Goal: Task Accomplishment & Management: Use online tool/utility

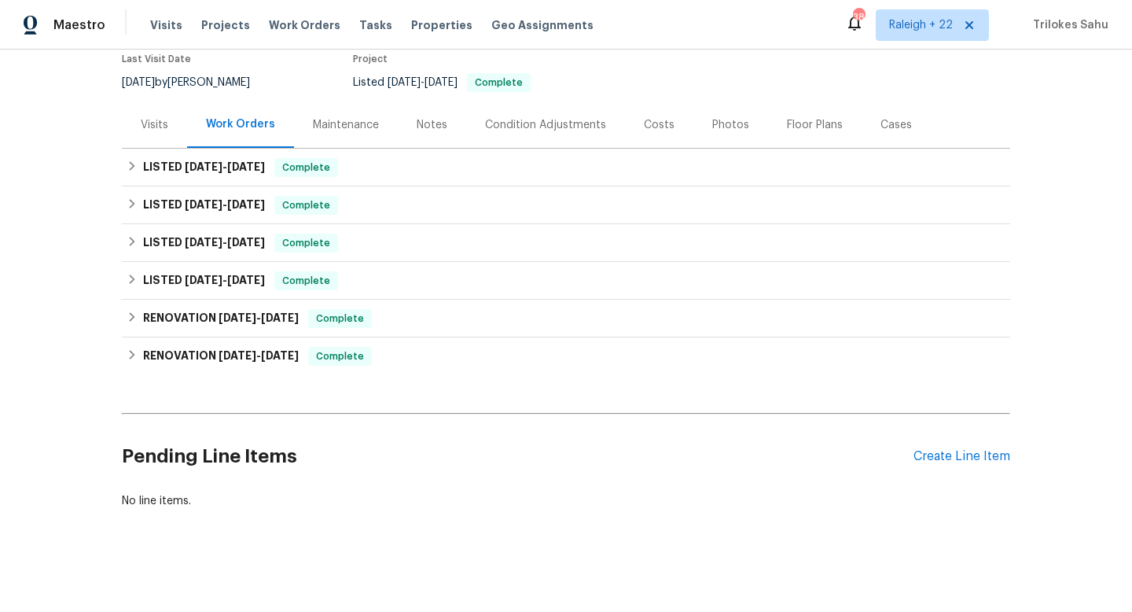
scroll to position [141, 0]
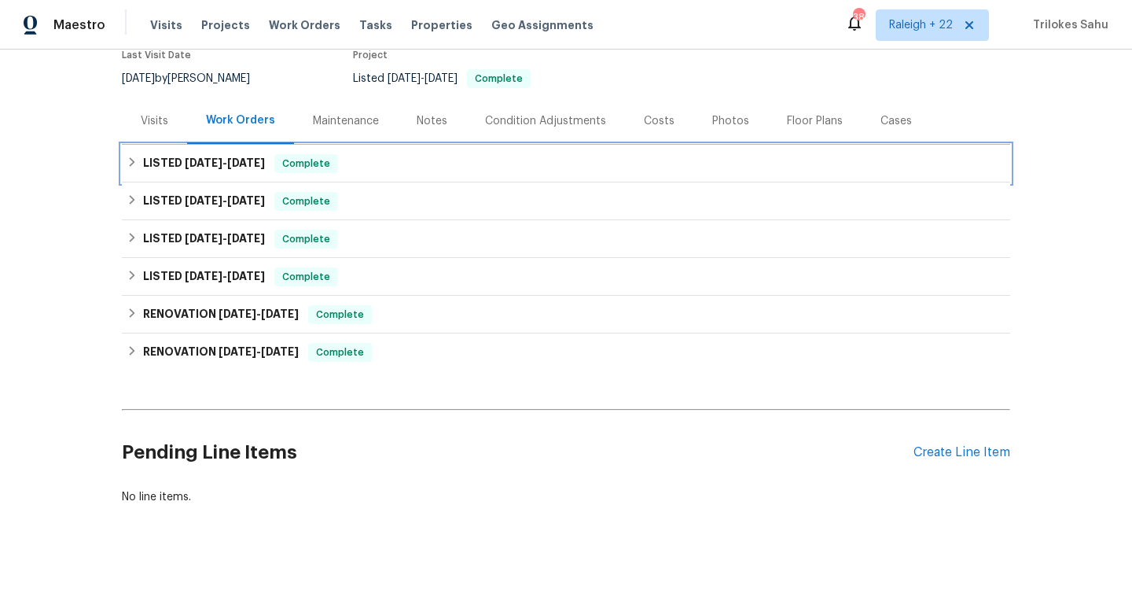
click at [131, 154] on div "LISTED [DATE] - [DATE] Complete" at bounding box center [566, 163] width 879 height 19
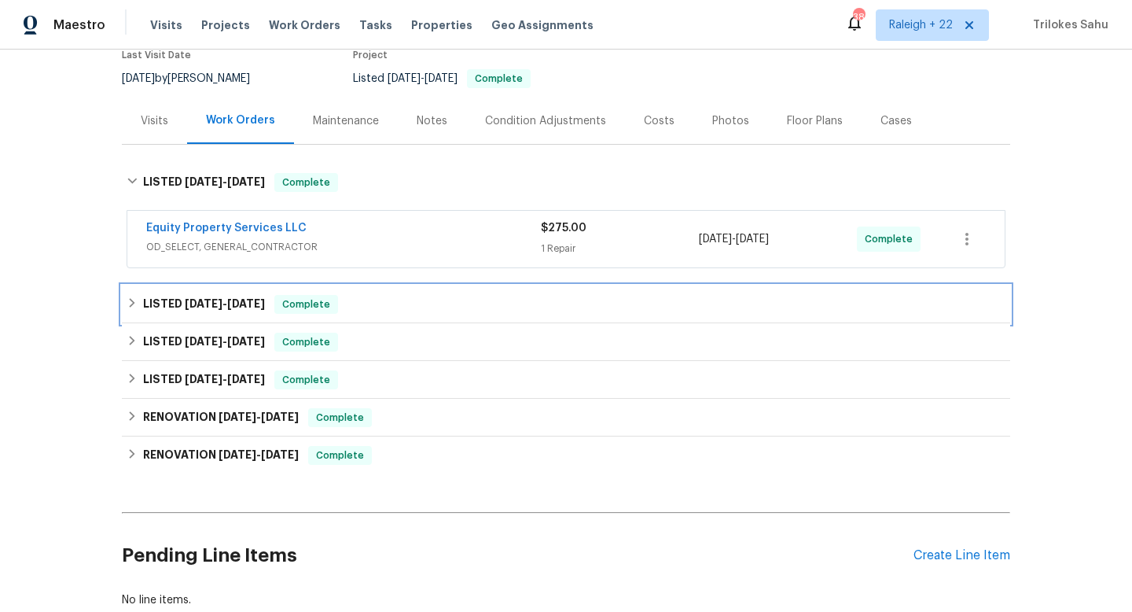
click at [131, 311] on div "LISTED [DATE] - [DATE] Complete" at bounding box center [566, 304] width 879 height 19
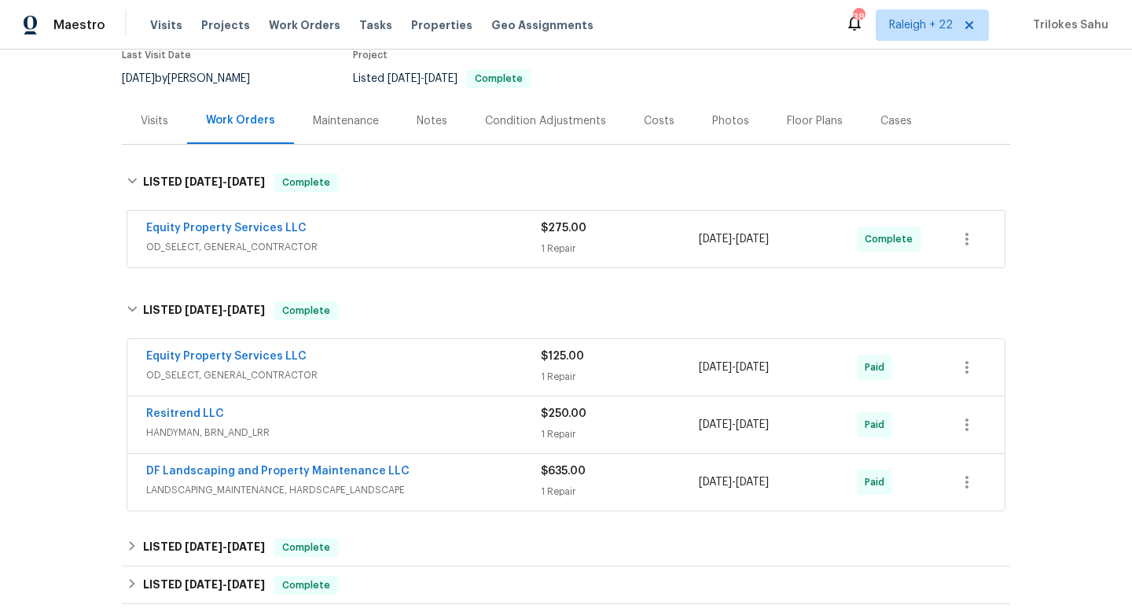
click at [200, 255] on div "Equity Property Services LLC OD_SELECT, GENERAL_CONTRACTOR" at bounding box center [343, 239] width 395 height 38
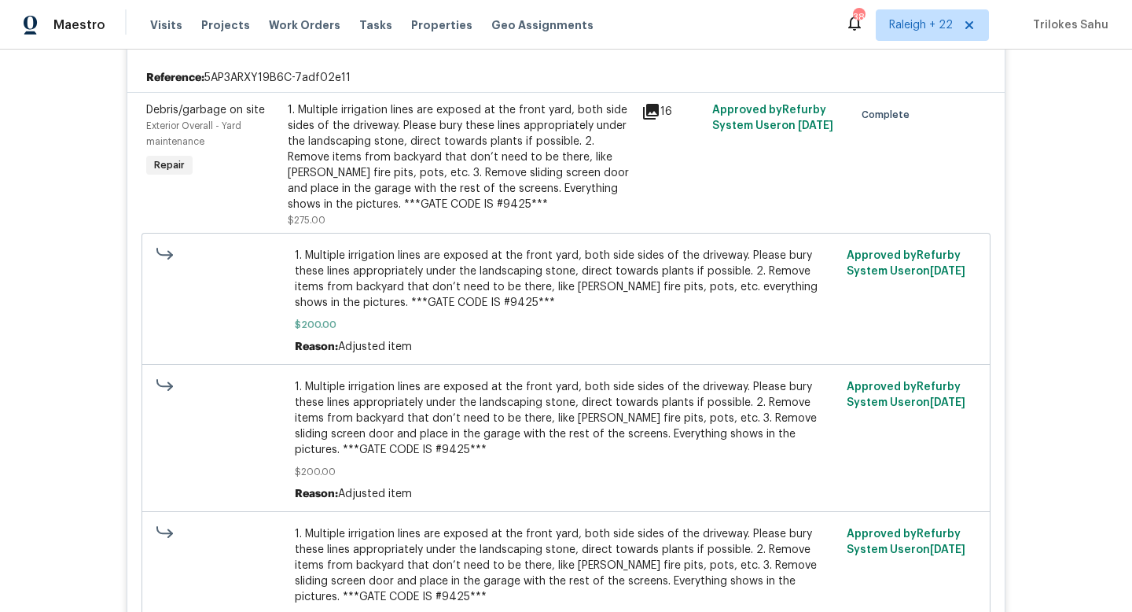
scroll to position [351, 0]
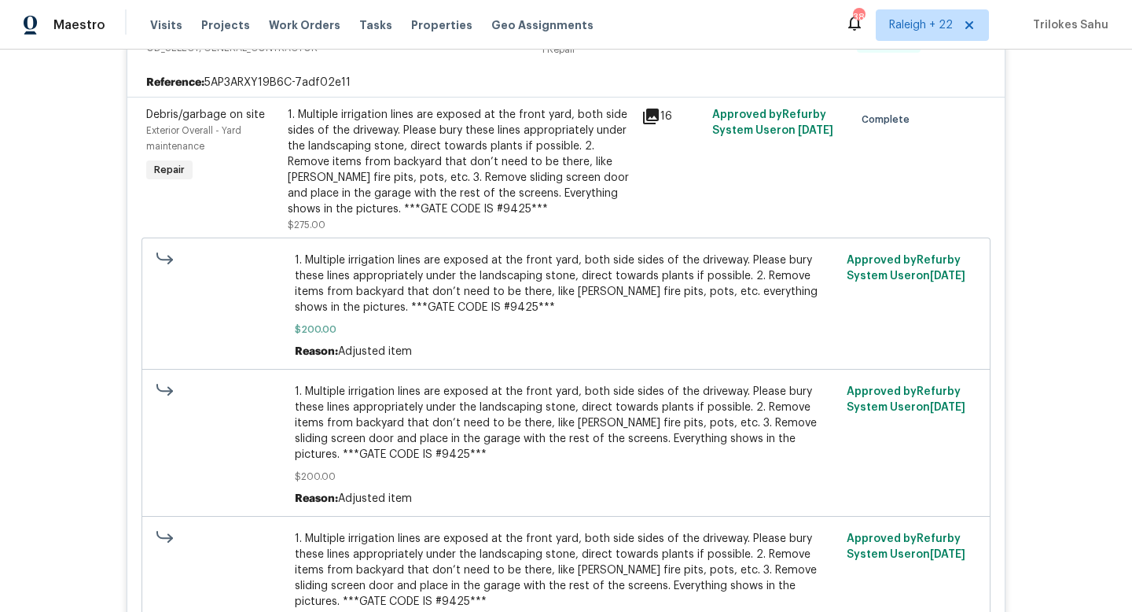
click at [436, 158] on div "1. Multiple irrigation lines are exposed at the front yard, both side sides of …" at bounding box center [460, 162] width 344 height 110
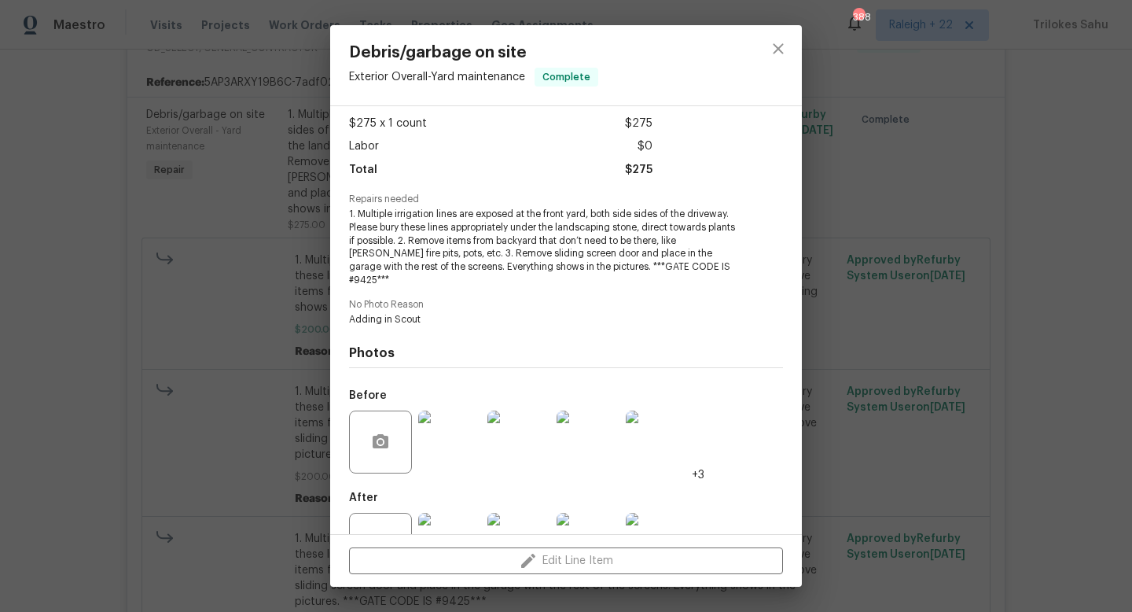
scroll to position [126, 0]
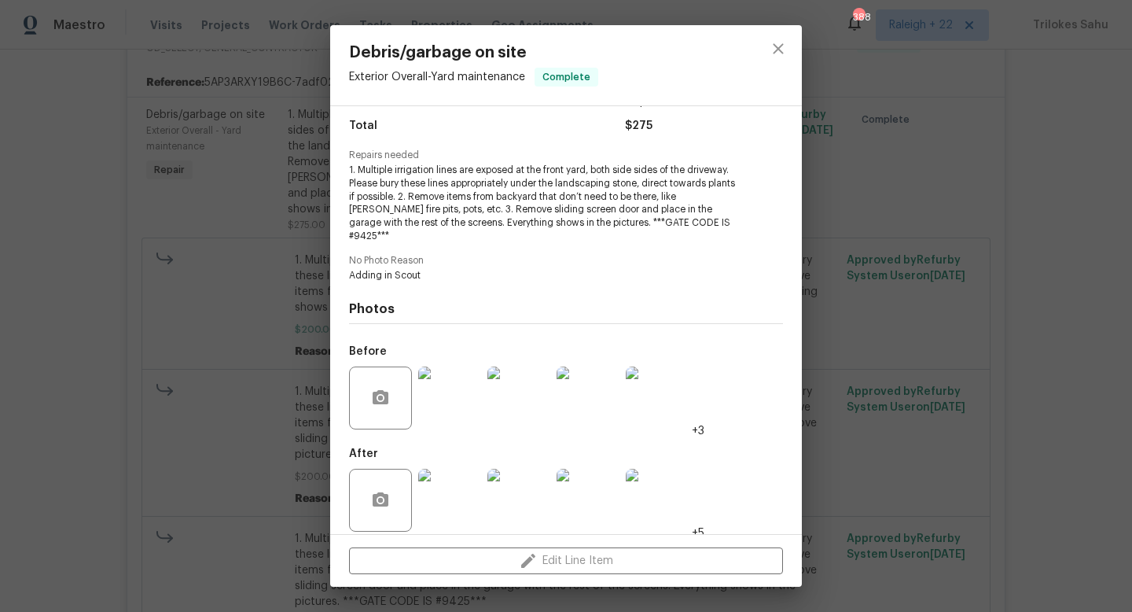
click at [432, 504] on img at bounding box center [449, 500] width 63 height 63
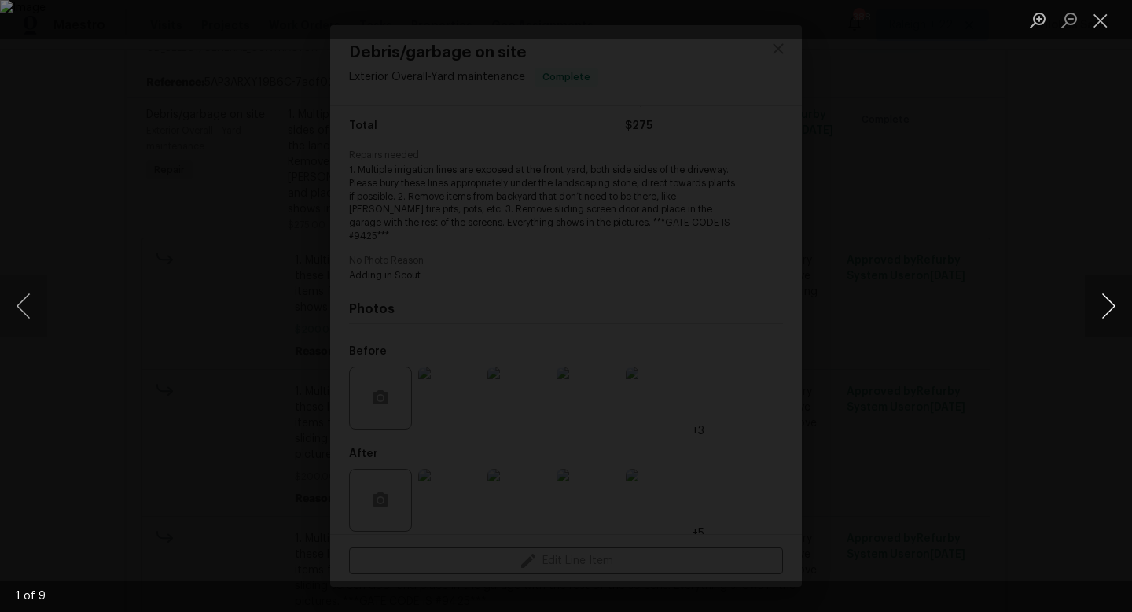
click at [1111, 312] on button "Next image" at bounding box center [1108, 305] width 47 height 63
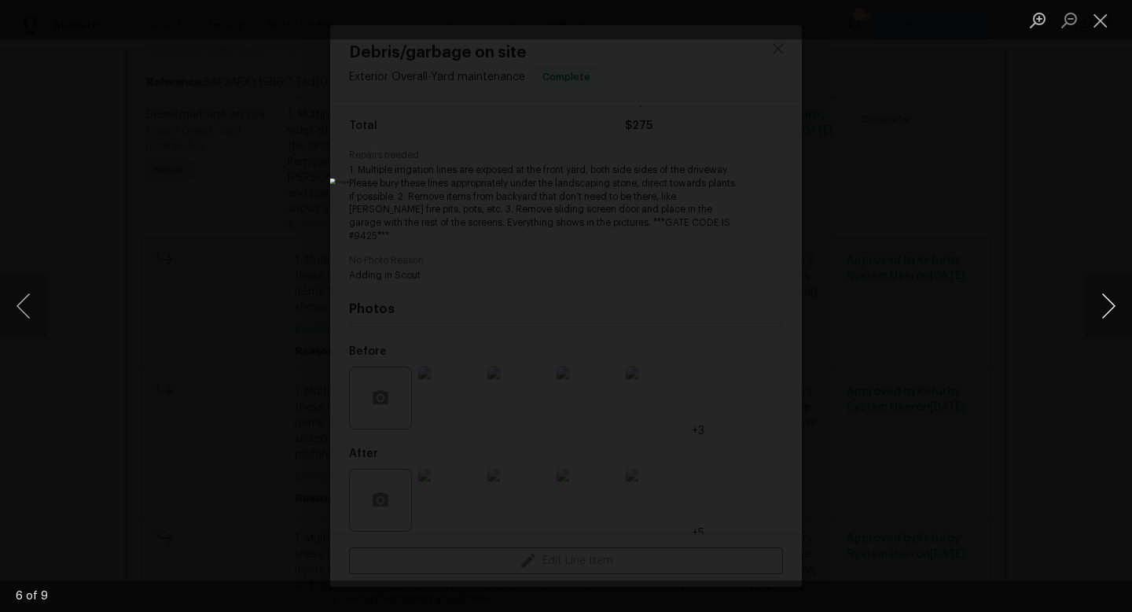
click at [1111, 312] on button "Next image" at bounding box center [1108, 305] width 47 height 63
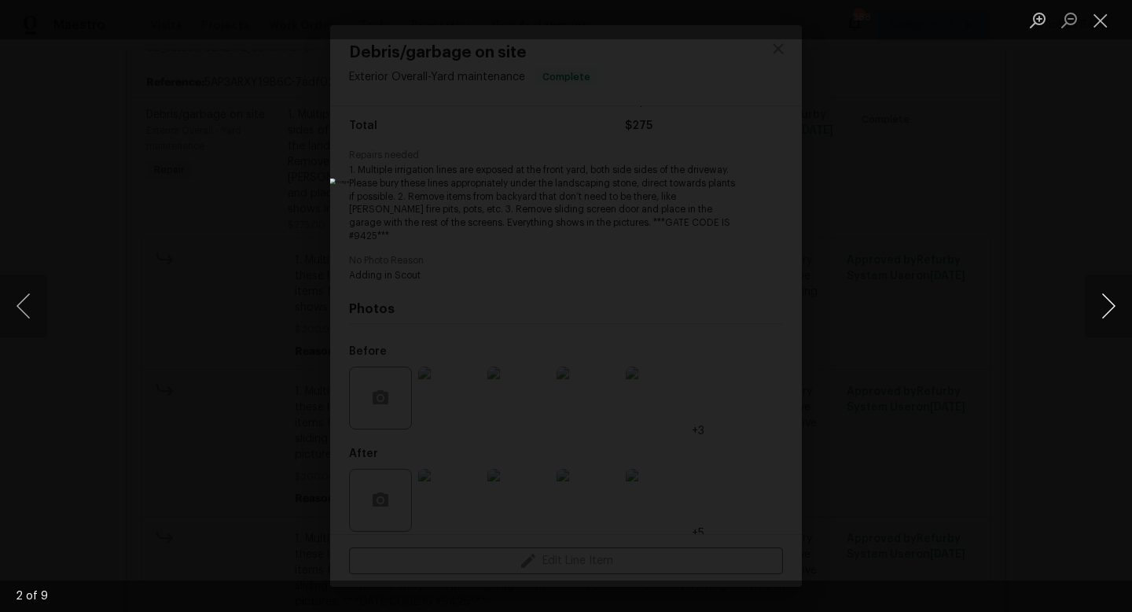
click at [1111, 312] on button "Next image" at bounding box center [1108, 305] width 47 height 63
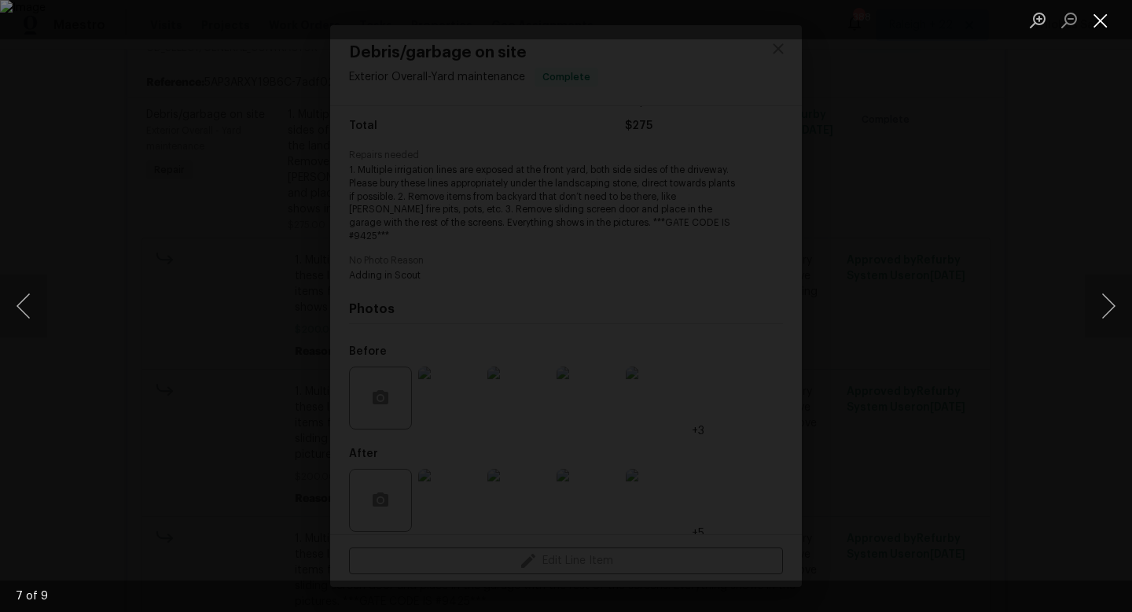
click at [1100, 13] on button "Close lightbox" at bounding box center [1100, 20] width 31 height 28
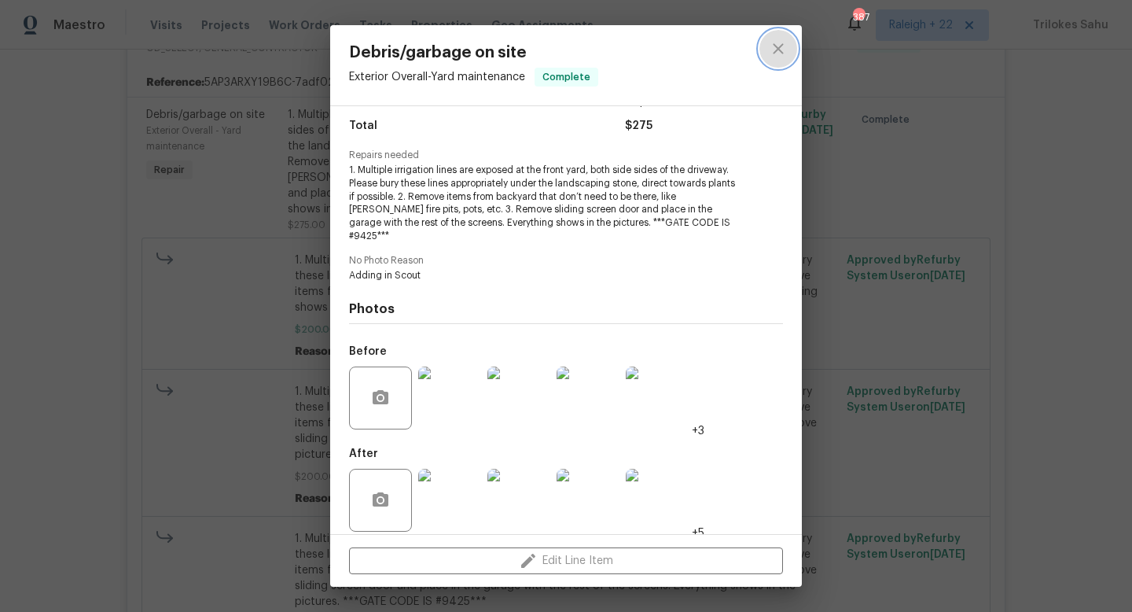
click at [775, 54] on icon "close" at bounding box center [778, 48] width 19 height 19
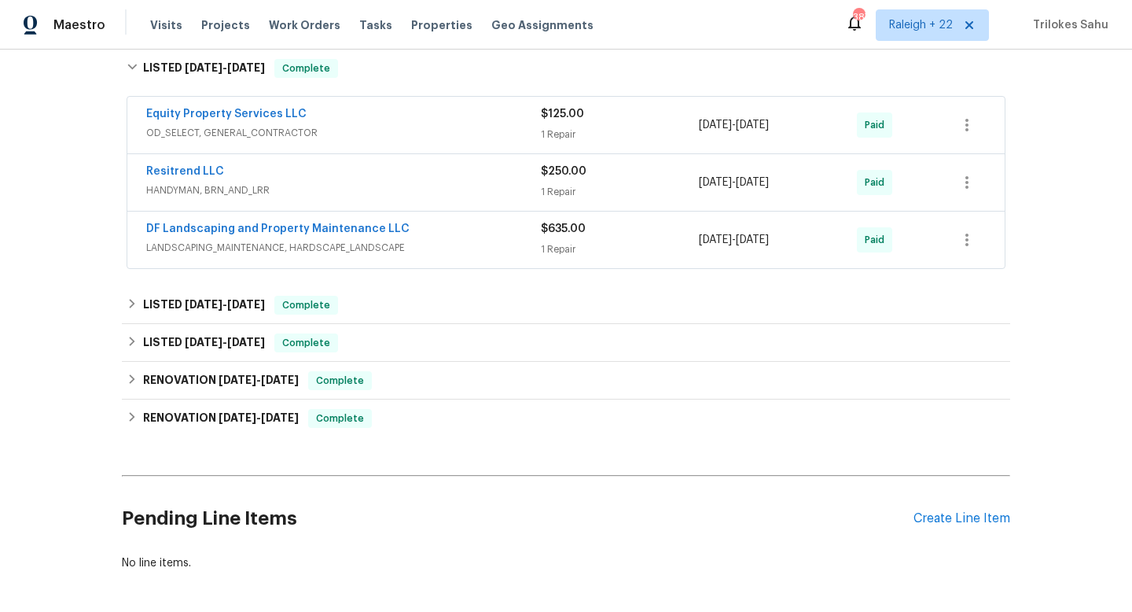
scroll to position [1025, 0]
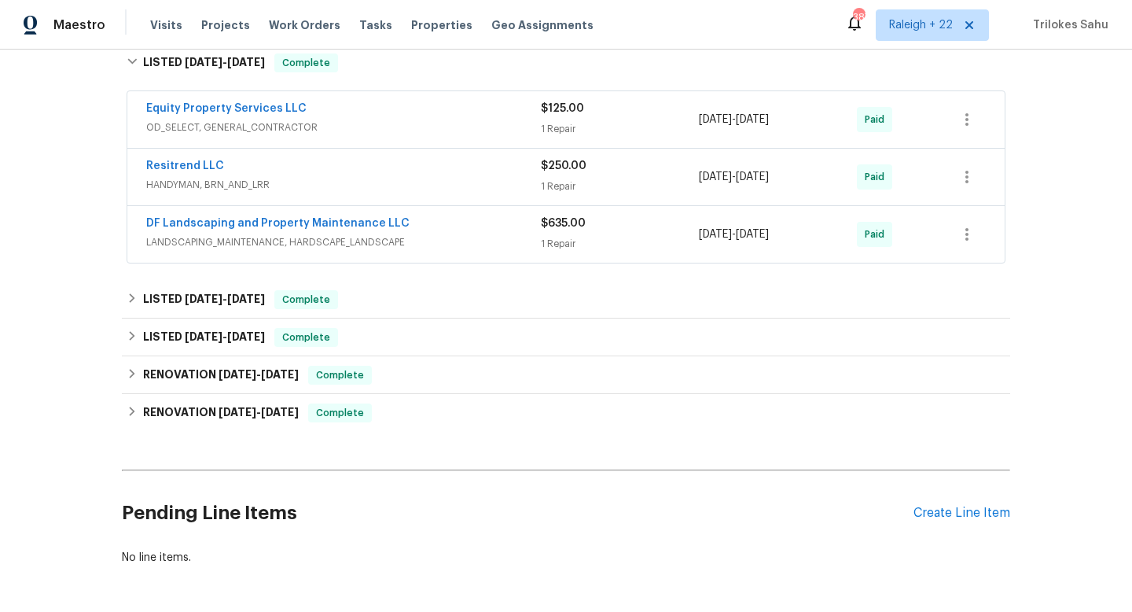
click at [388, 248] on span "LANDSCAPING_MAINTENANCE, HARDSCAPE_LANDSCAPE" at bounding box center [343, 242] width 395 height 16
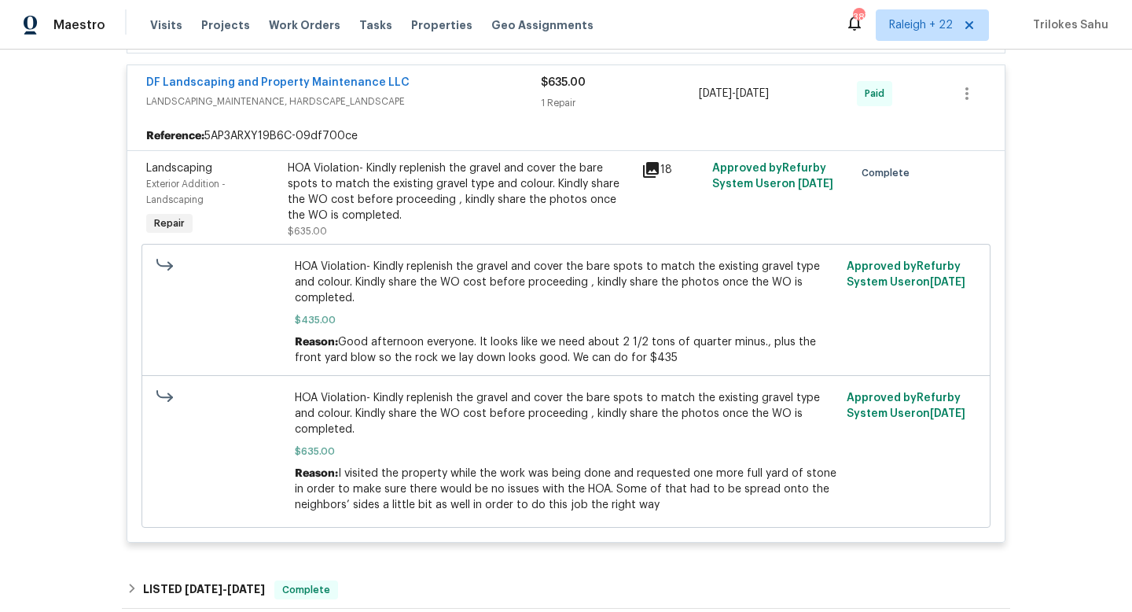
scroll to position [1180, 0]
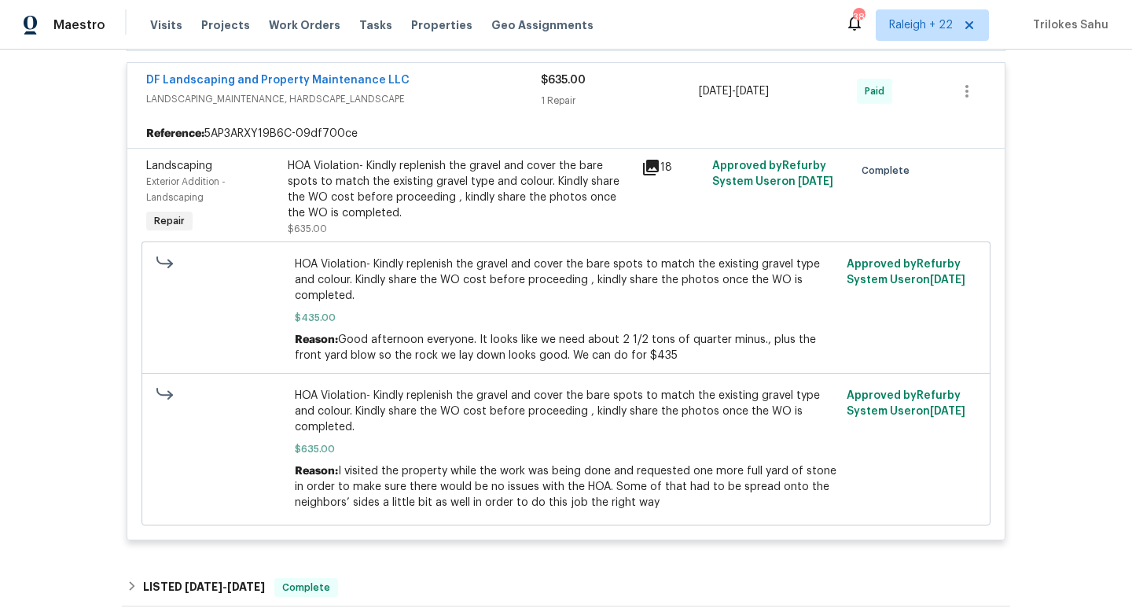
click at [432, 208] on div "HOA Violation- Kindly replenish the gravel and cover the bare spots to match th…" at bounding box center [460, 189] width 344 height 63
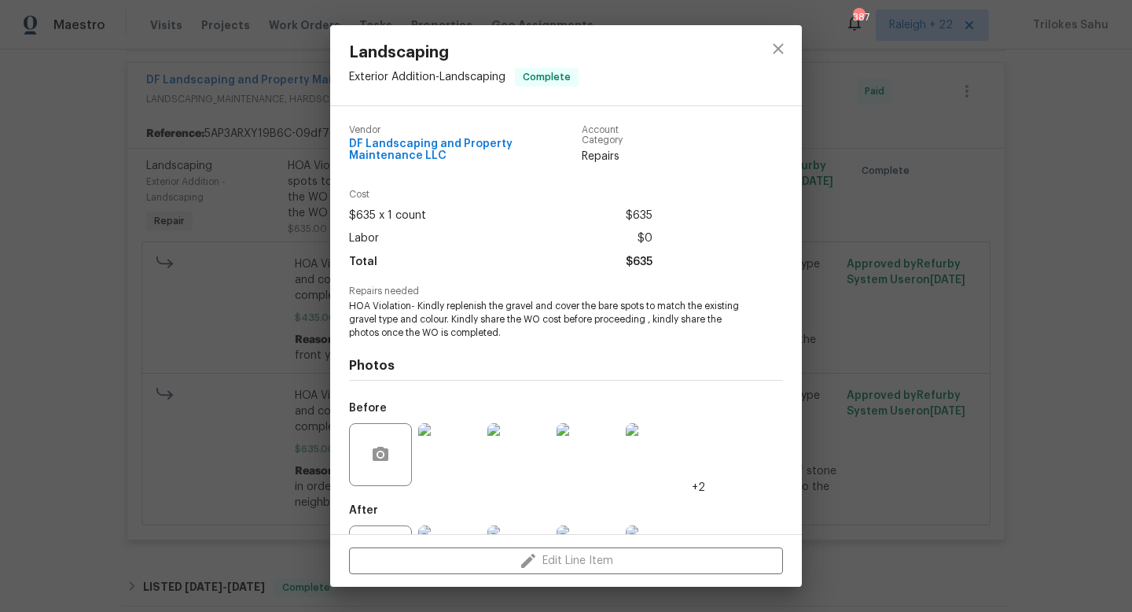
scroll to position [70, 0]
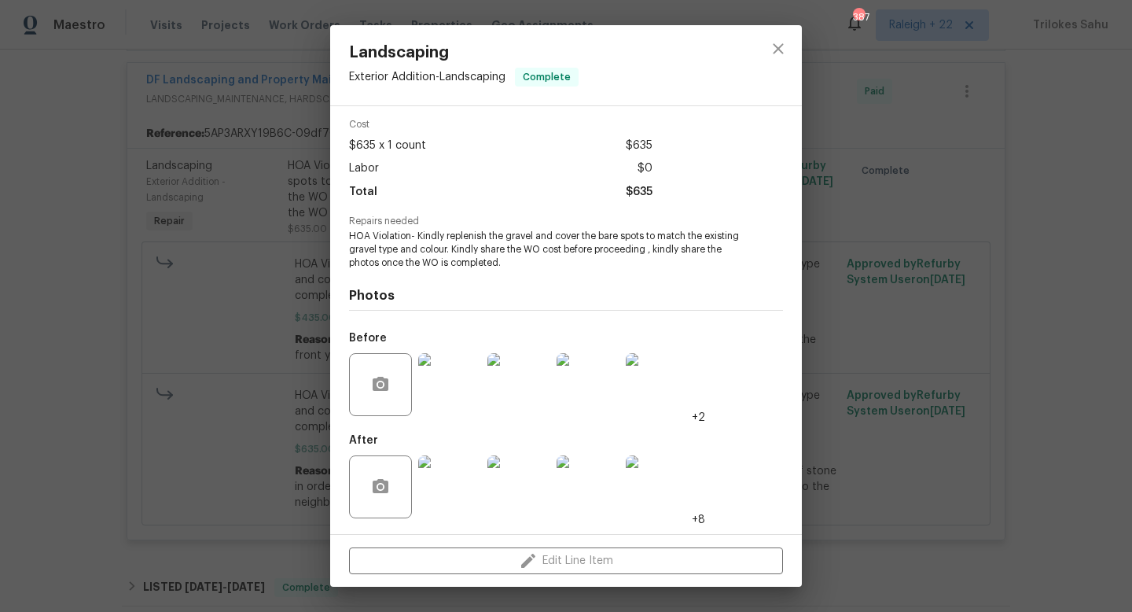
click at [446, 476] on img at bounding box center [449, 486] width 63 height 63
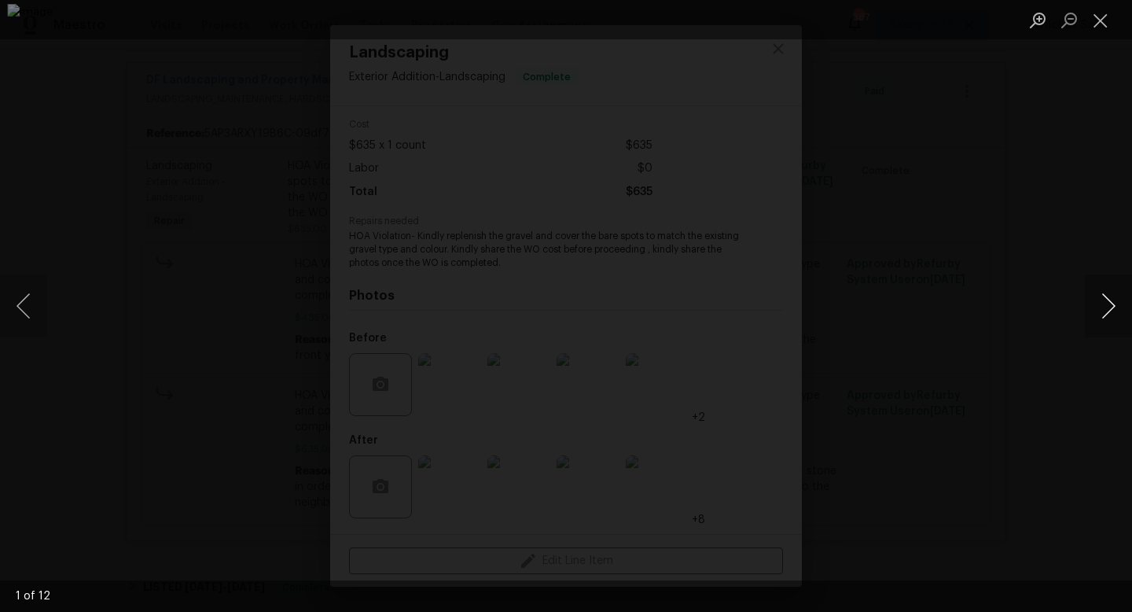
click at [1095, 319] on button "Next image" at bounding box center [1108, 305] width 47 height 63
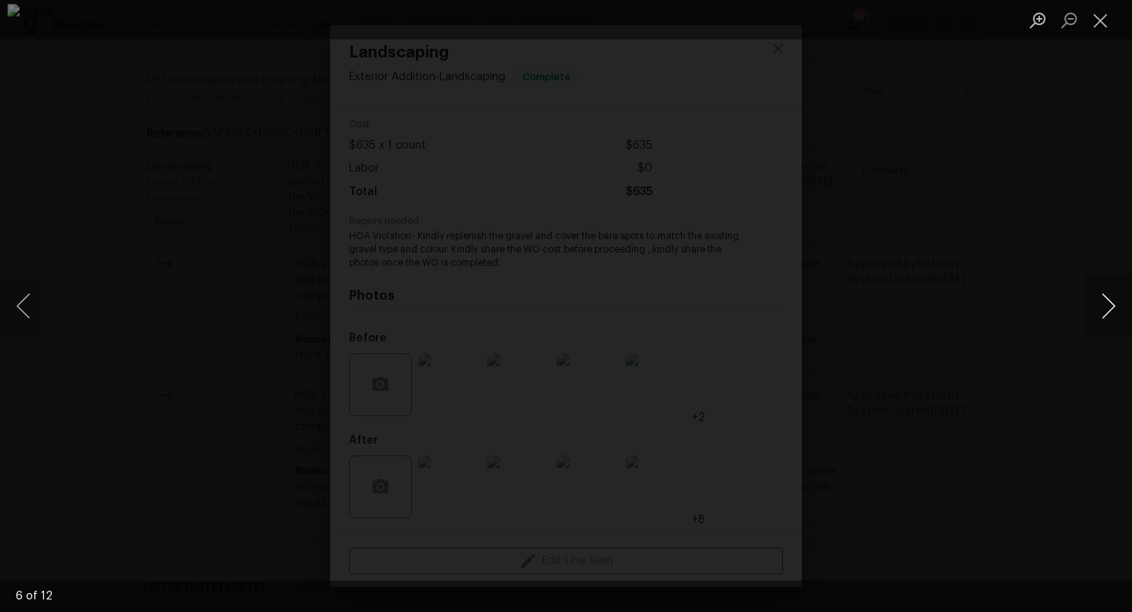
click at [1095, 319] on button "Next image" at bounding box center [1108, 305] width 47 height 63
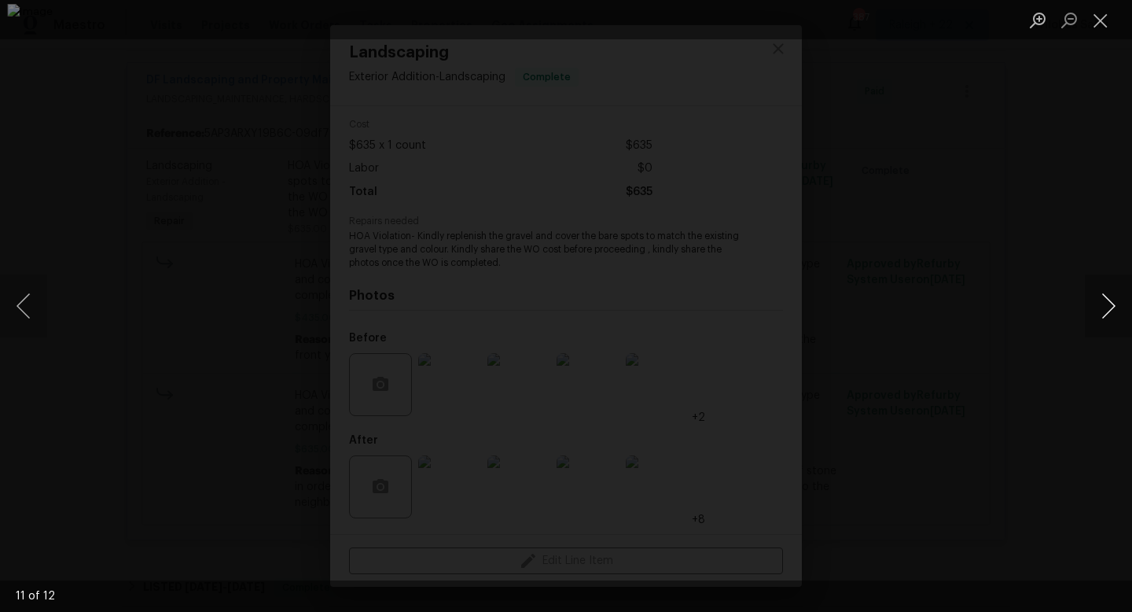
click at [1095, 319] on button "Next image" at bounding box center [1108, 305] width 47 height 63
click at [1095, 25] on button "Close lightbox" at bounding box center [1100, 20] width 31 height 28
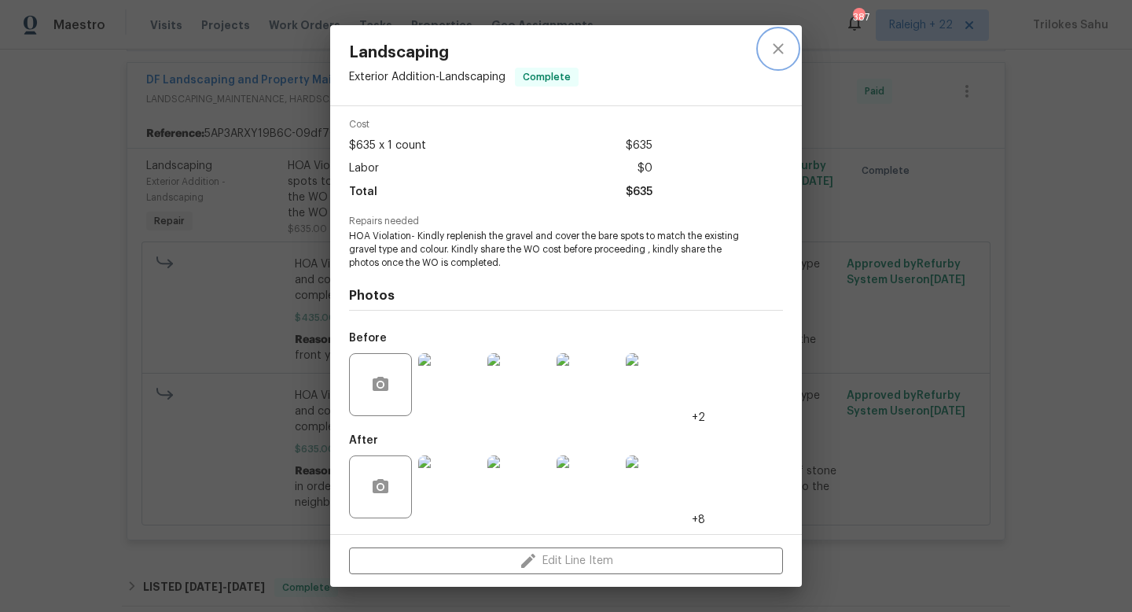
click at [781, 49] on icon "close" at bounding box center [778, 48] width 19 height 19
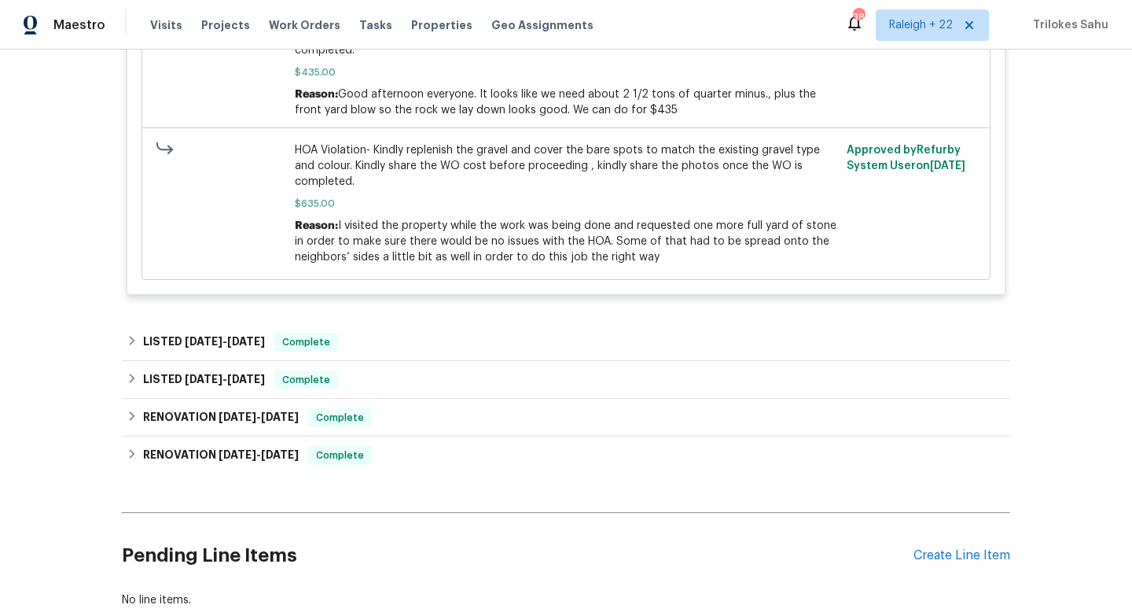
scroll to position [1500, 0]
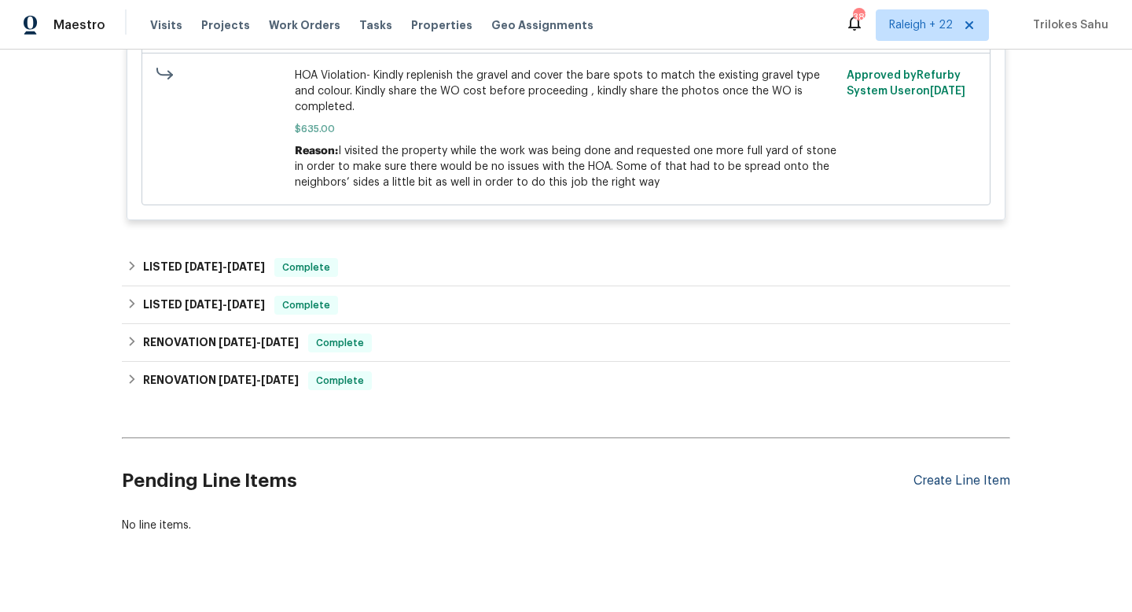
click at [939, 473] on div "Create Line Item" at bounding box center [961, 480] width 97 height 15
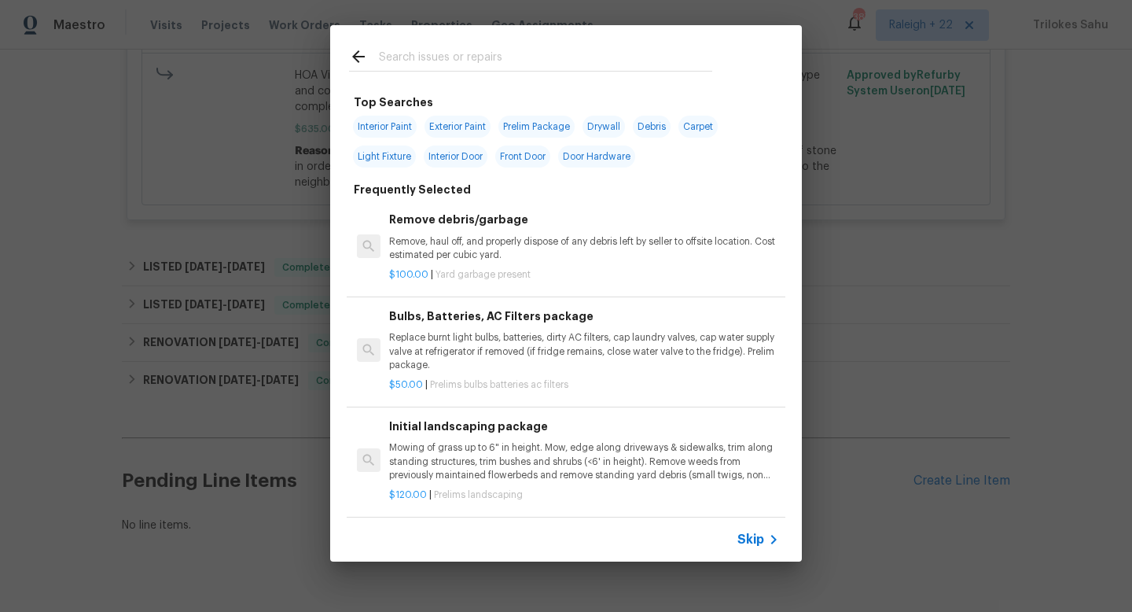
click at [742, 540] on span "Skip" at bounding box center [750, 539] width 27 height 16
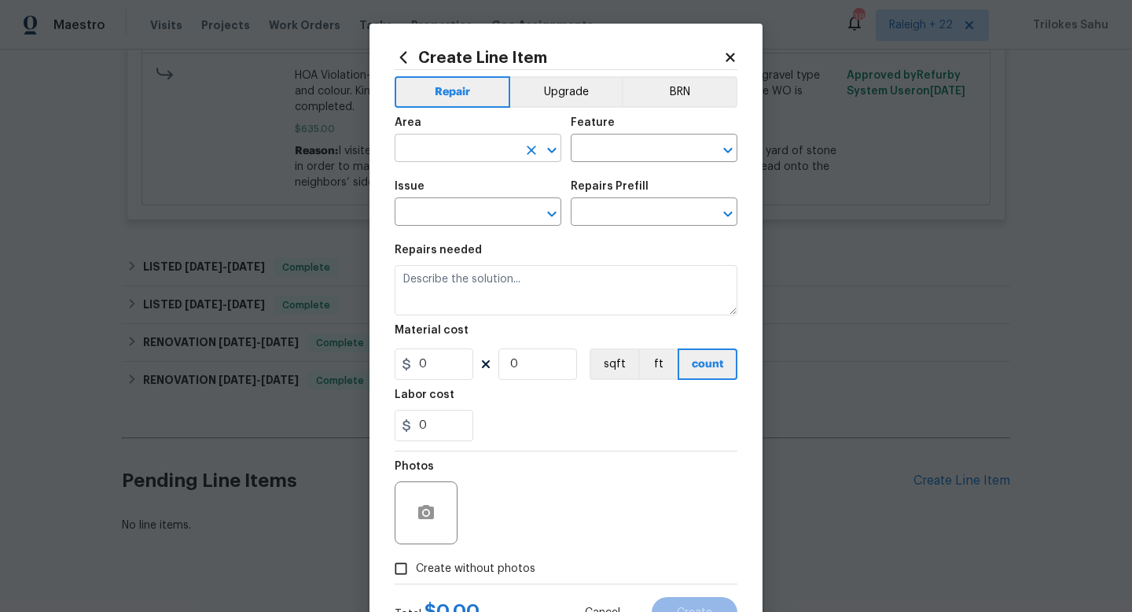
click at [448, 156] on input "text" at bounding box center [456, 150] width 123 height 24
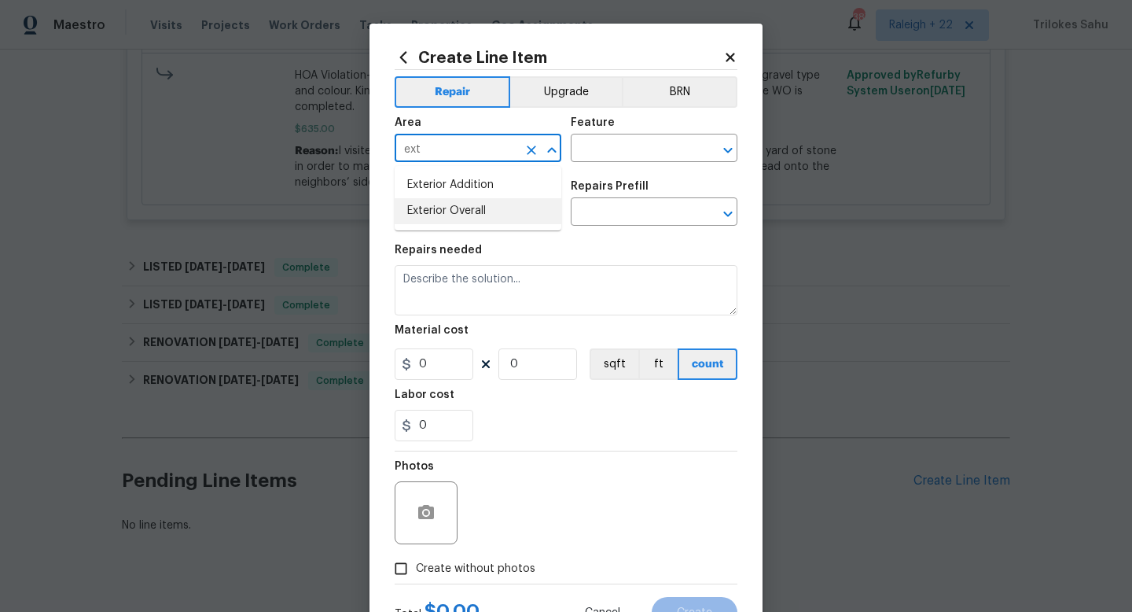
click at [463, 220] on li "Exterior Overall" at bounding box center [478, 211] width 167 height 26
type input "Exterior Overall"
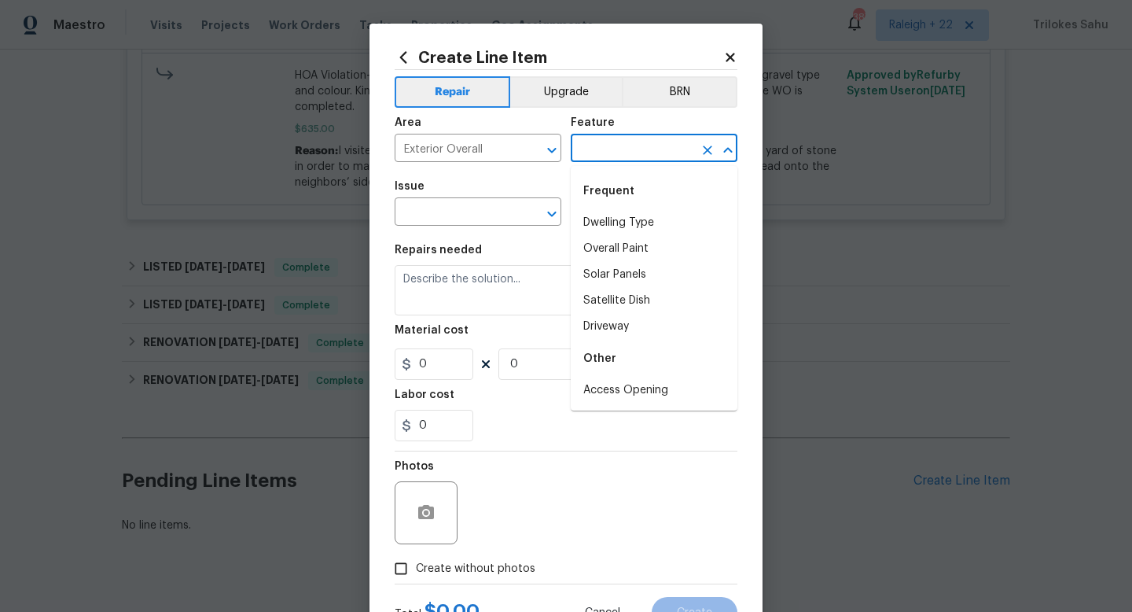
click at [619, 155] on input "text" at bounding box center [632, 150] width 123 height 24
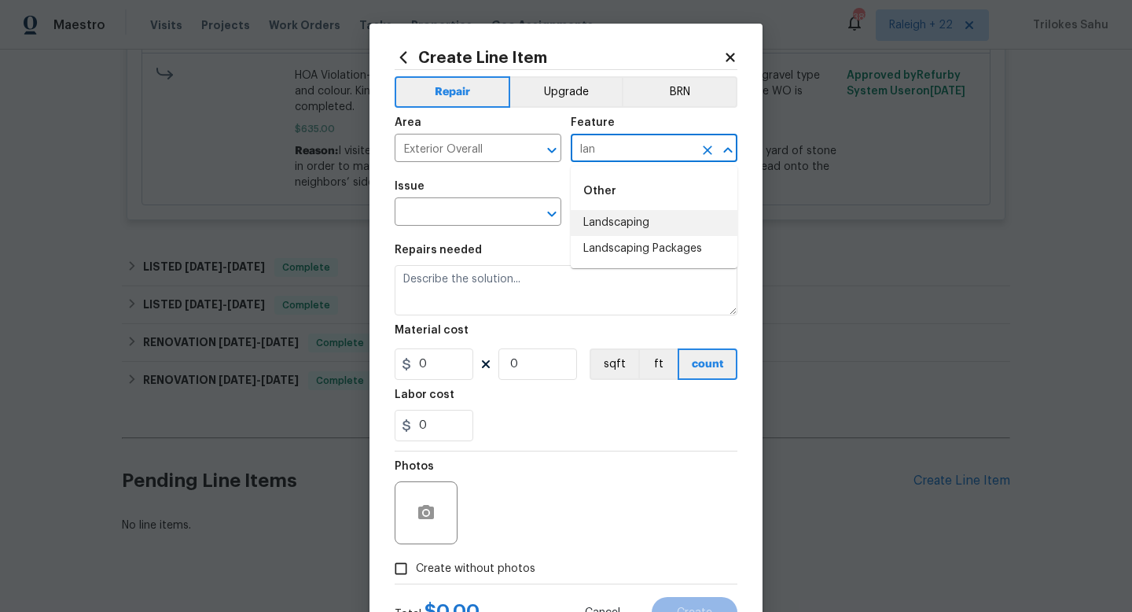
type input "lan"
click at [724, 57] on icon at bounding box center [730, 57] width 14 height 14
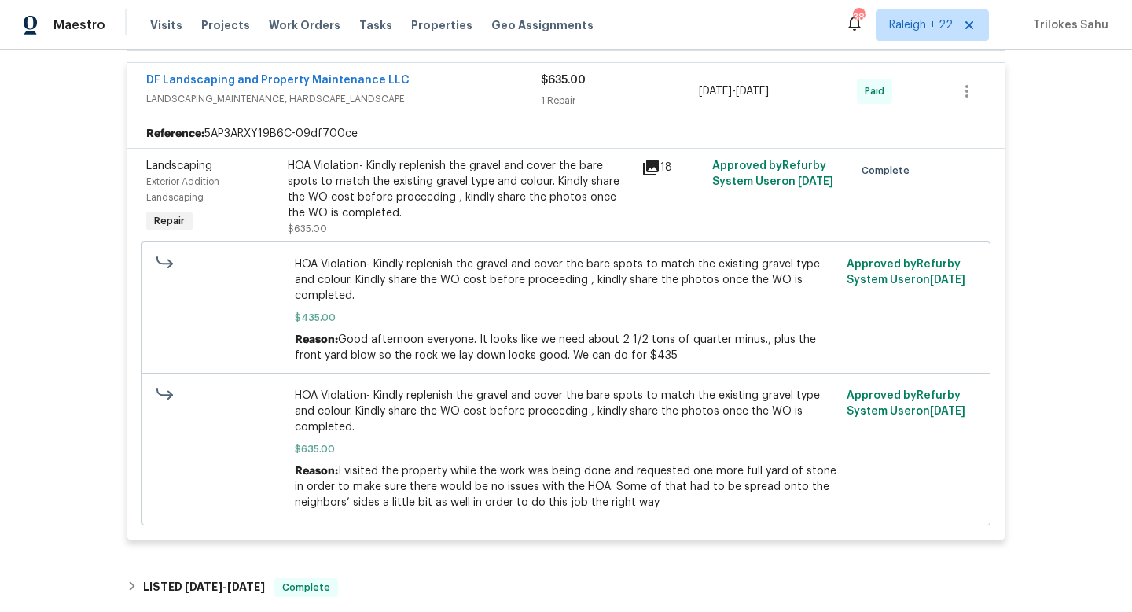
scroll to position [1167, 0]
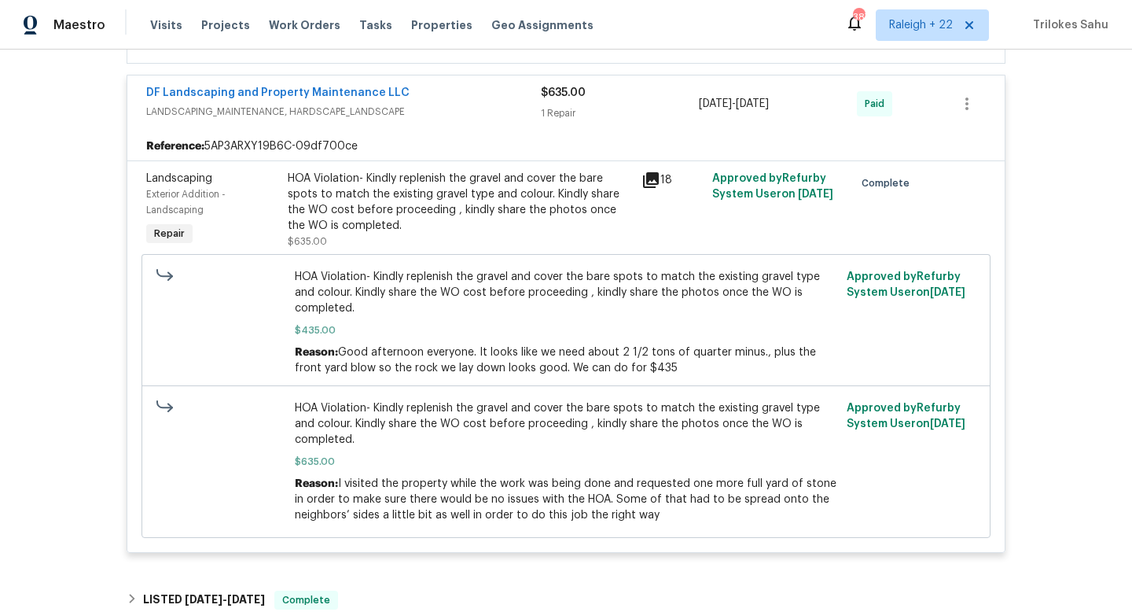
click at [403, 119] on span "LANDSCAPING_MAINTENANCE, HARDSCAPE_LANDSCAPE" at bounding box center [343, 112] width 395 height 16
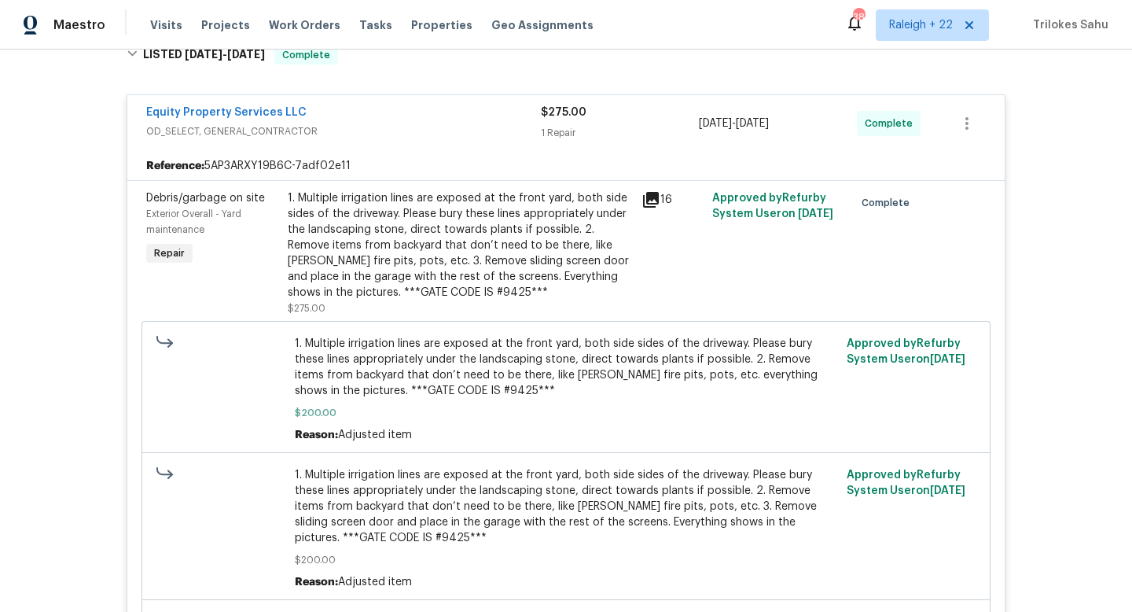
scroll to position [264, 0]
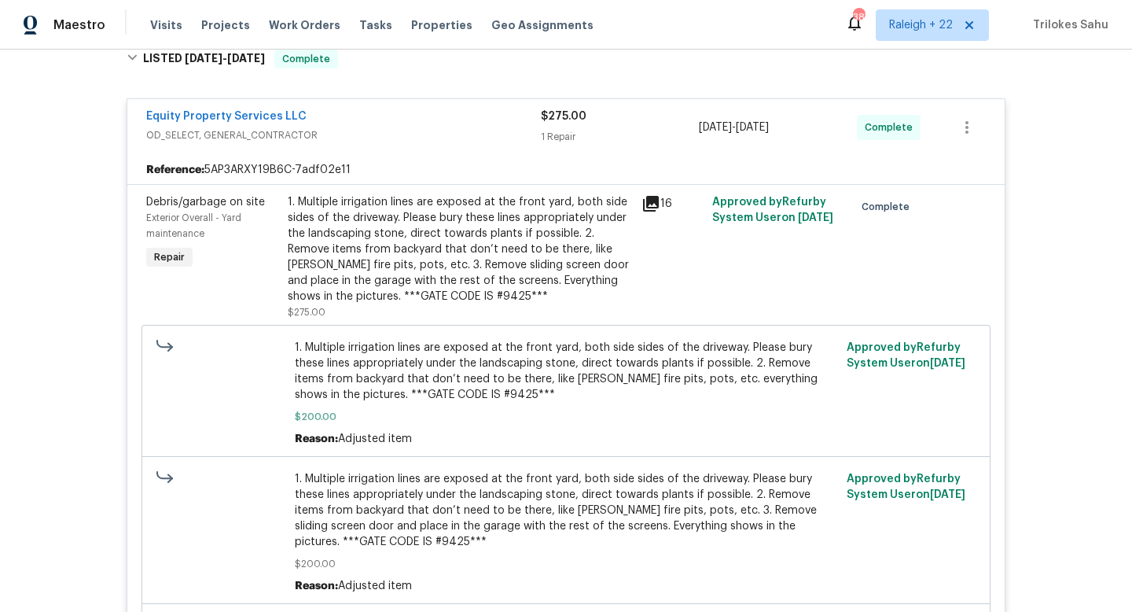
click at [412, 133] on span "OD_SELECT, GENERAL_CONTRACTOR" at bounding box center [343, 135] width 395 height 16
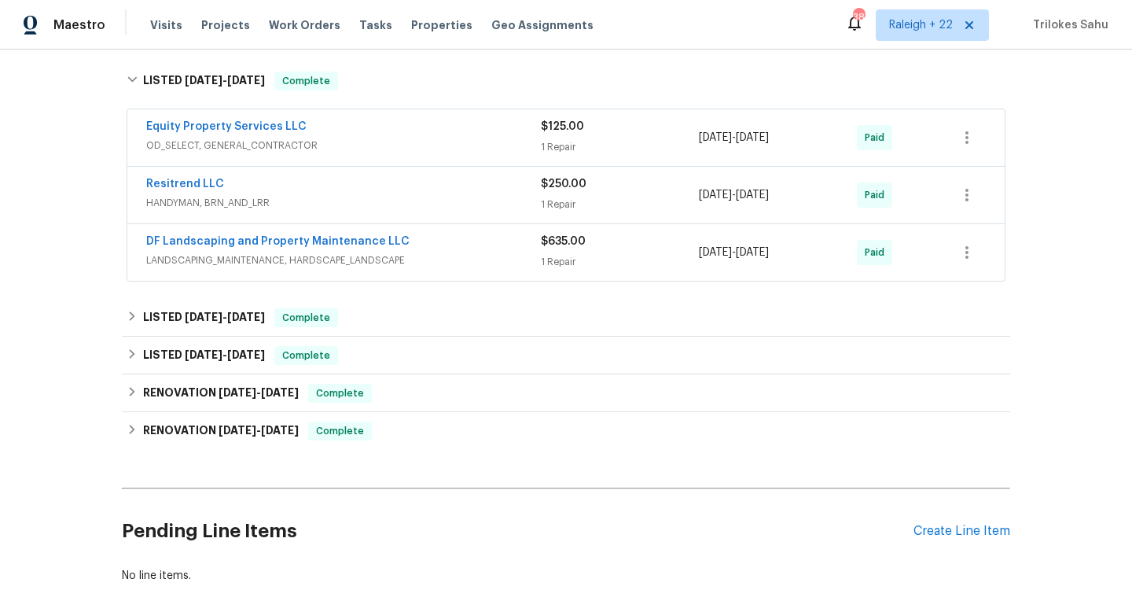
scroll to position [449, 0]
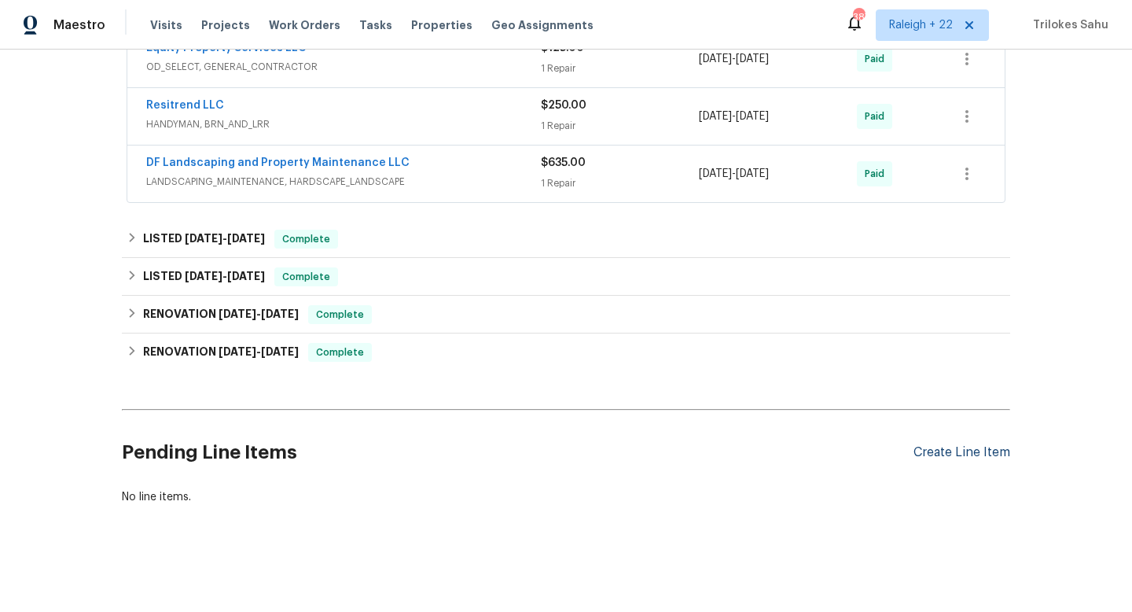
click at [970, 450] on div "Create Line Item" at bounding box center [961, 452] width 97 height 15
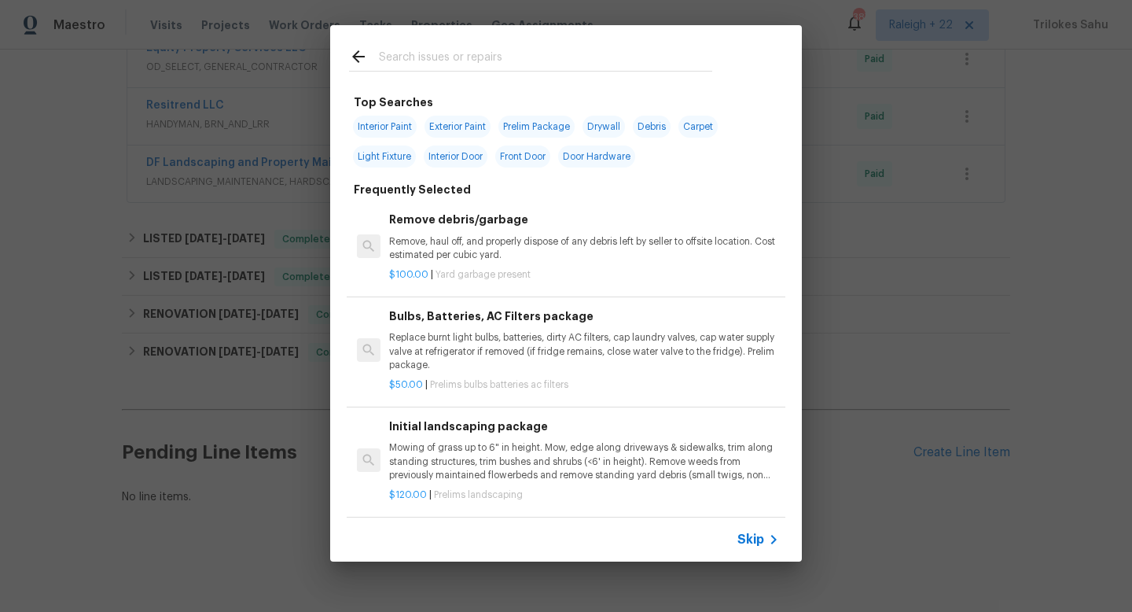
click at [748, 532] on span "Skip" at bounding box center [750, 539] width 27 height 16
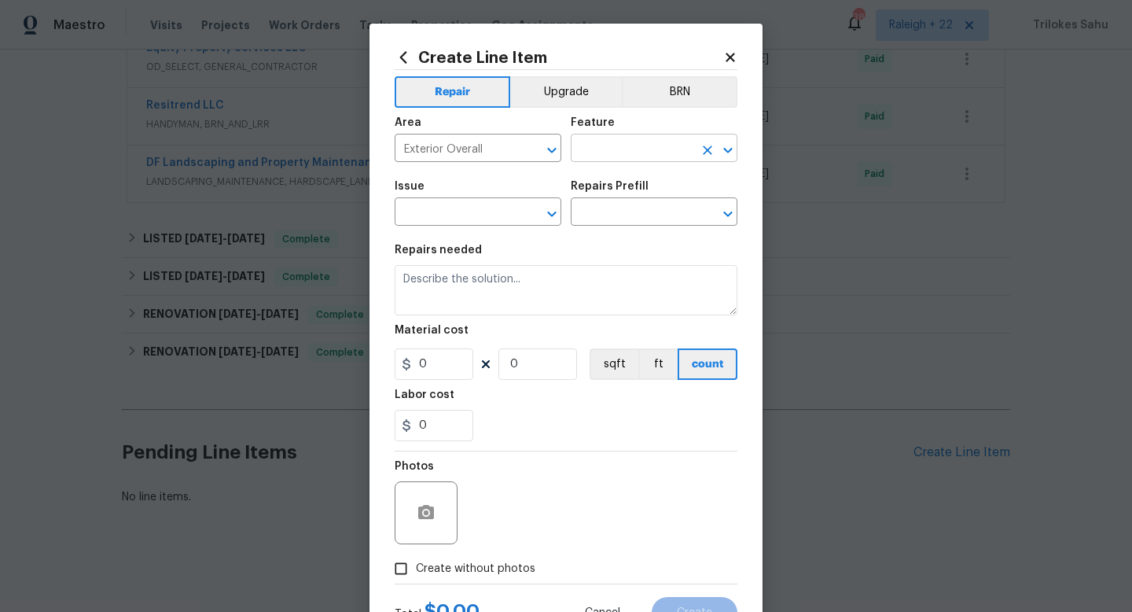
click at [634, 160] on input "text" at bounding box center [632, 150] width 123 height 24
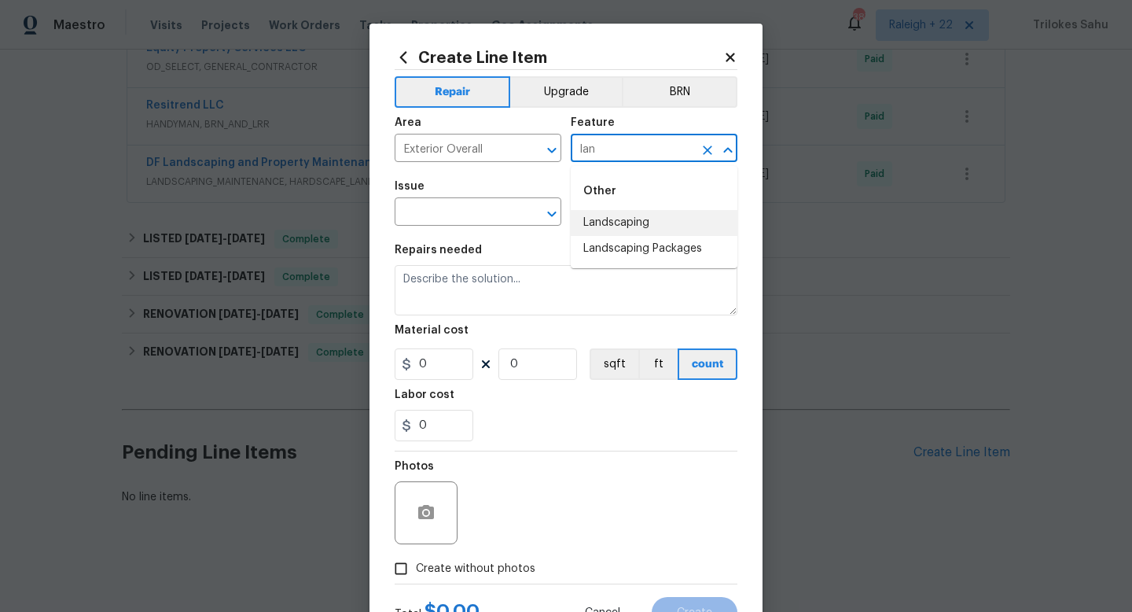
click at [620, 214] on li "Landscaping" at bounding box center [654, 223] width 167 height 26
type input "Landscaping"
click at [512, 213] on input "text" at bounding box center [456, 213] width 123 height 24
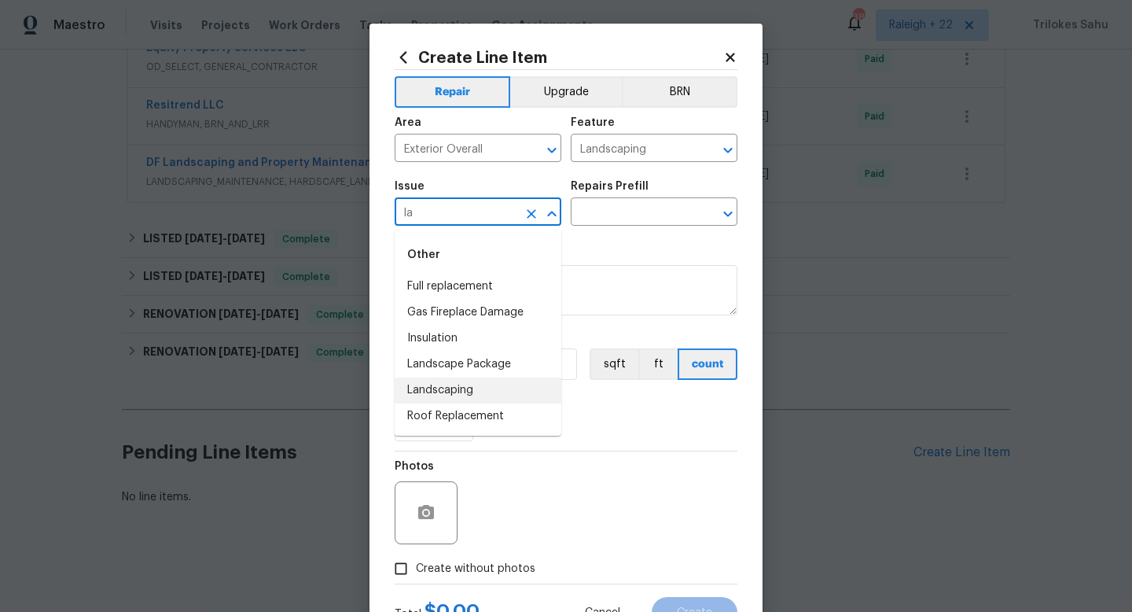
click at [439, 384] on li "Landscaping" at bounding box center [478, 390] width 167 height 26
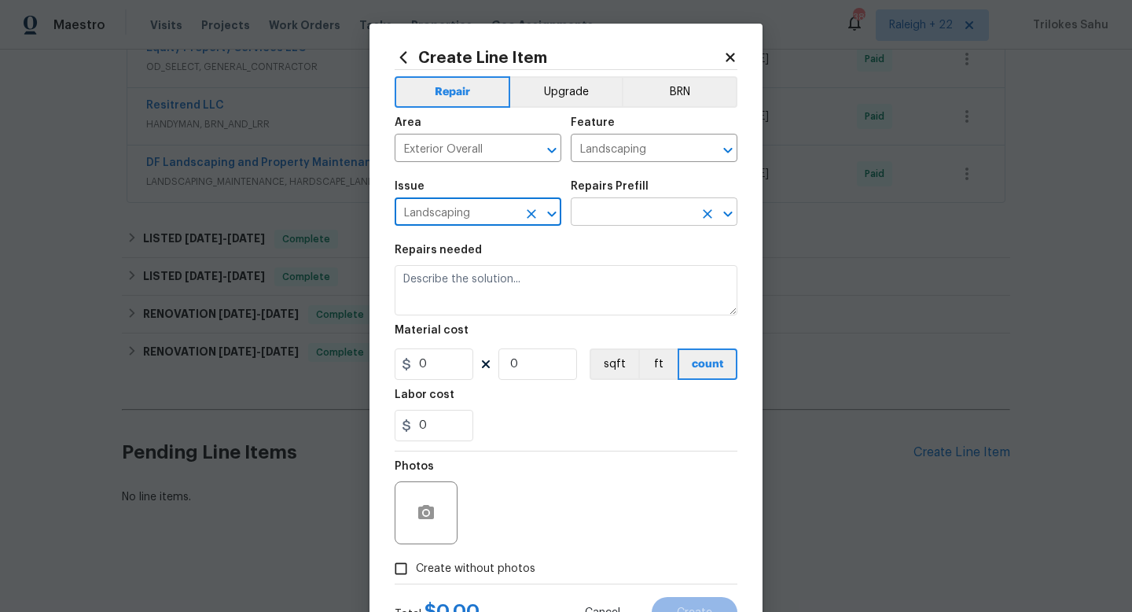
type input "Landscaping"
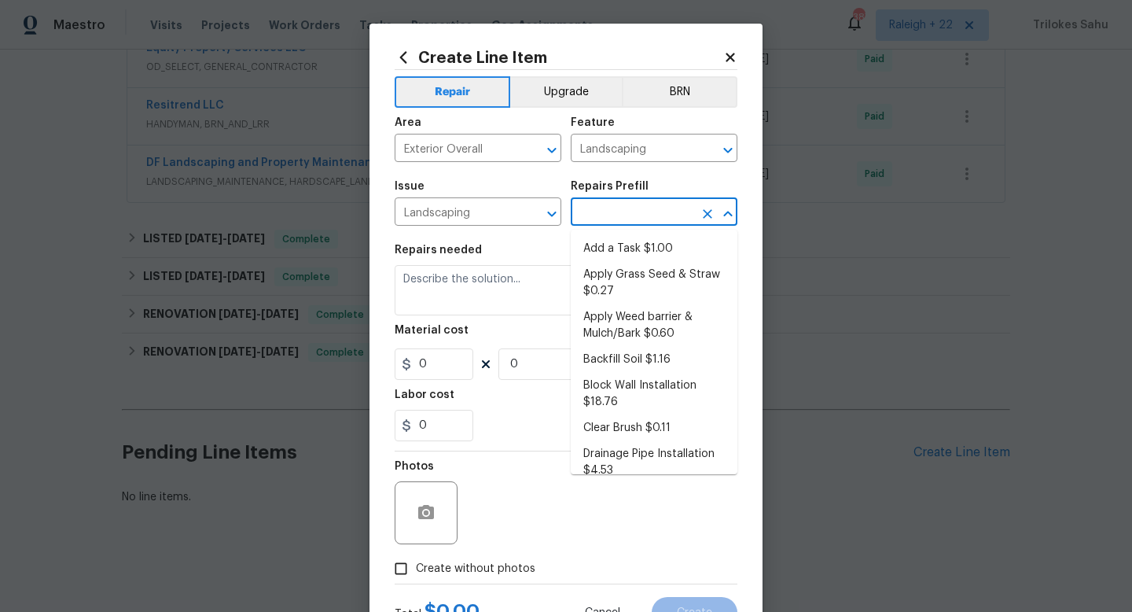
click at [603, 212] on input "text" at bounding box center [632, 213] width 123 height 24
click at [597, 247] on li "Add a Task $1.00" at bounding box center [654, 249] width 167 height 26
type input "Add a Task $1.00"
type textarea "HPM to detail"
type input "1"
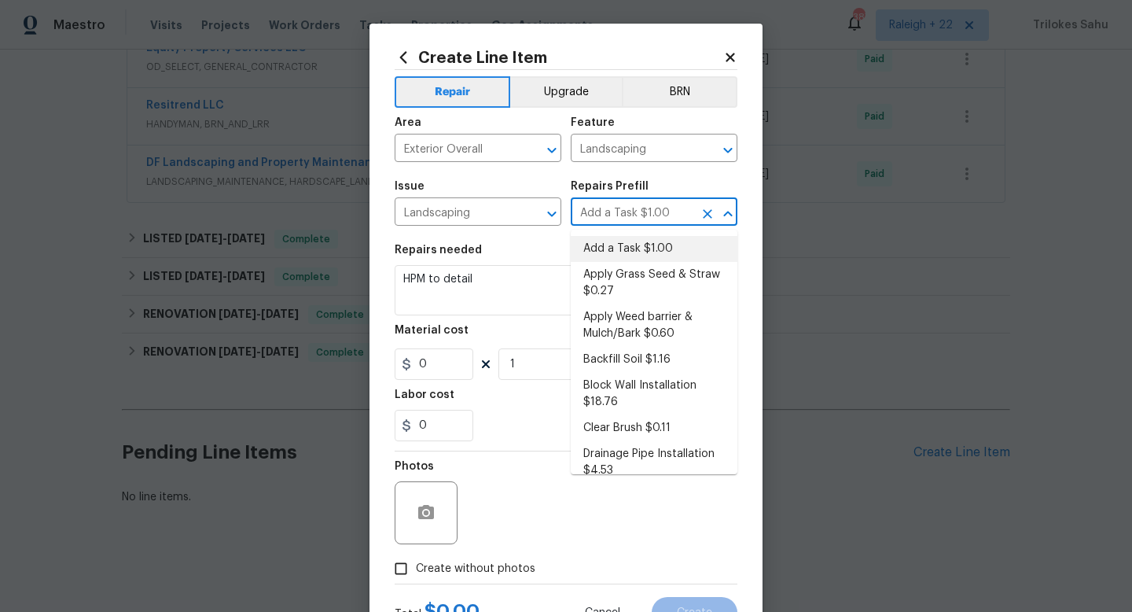
type input "1"
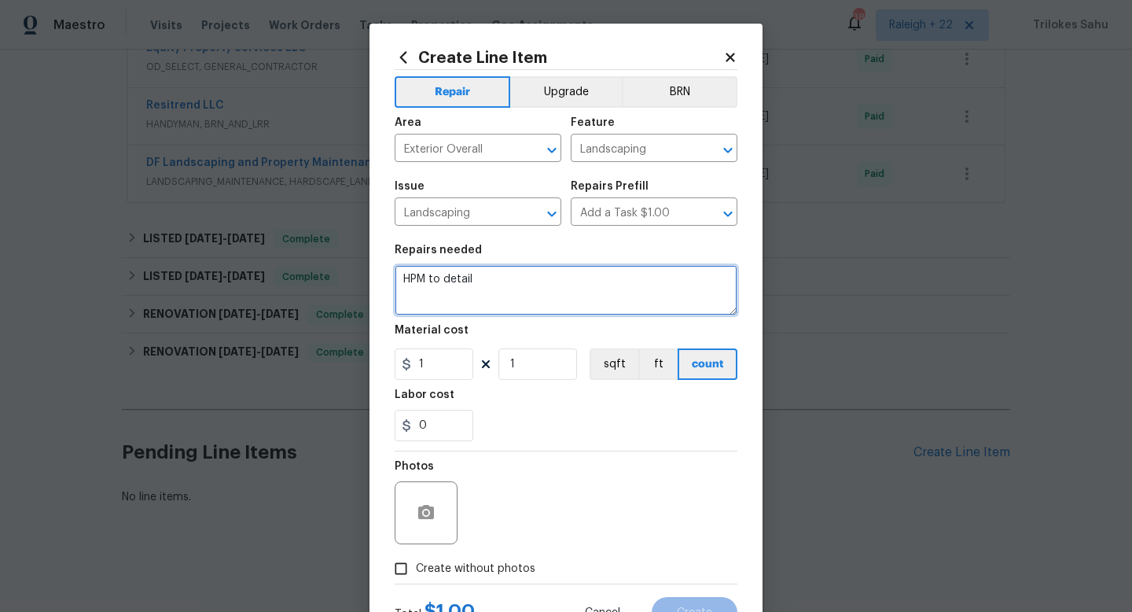
drag, startPoint x: 533, startPoint y: 272, endPoint x: 498, endPoint y: 292, distance: 40.9
click at [498, 292] on textarea "HPM to detail" at bounding box center [566, 290] width 343 height 50
type textarea "#HOA-Violation"
